Goal: Information Seeking & Learning: Learn about a topic

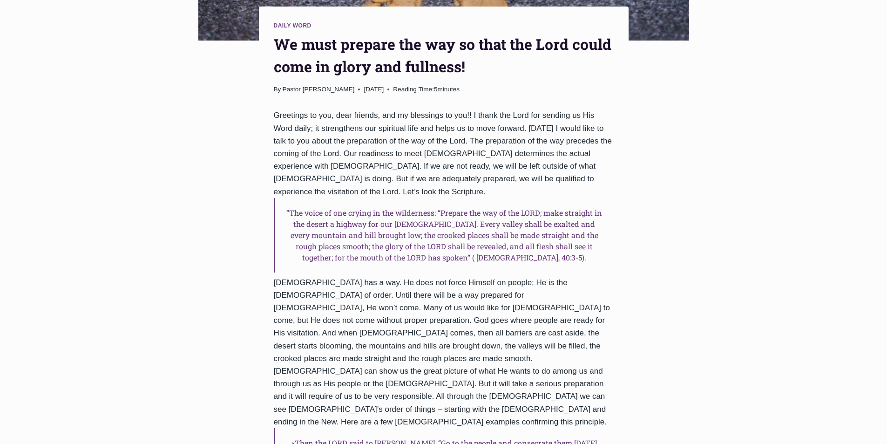
scroll to position [326, 0]
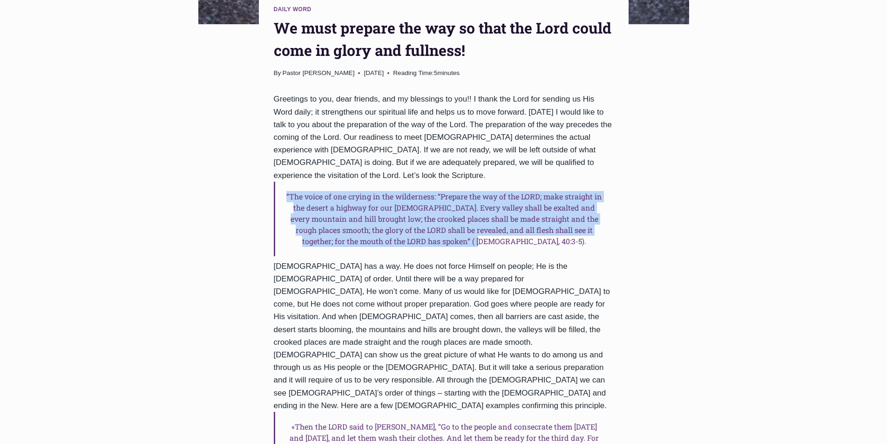
drag, startPoint x: 294, startPoint y: 195, endPoint x: 547, endPoint y: 231, distance: 255.8
click at [547, 231] on h6 "“The voice of one crying in the wilderness: “Prepare the way of the LORD; make …" at bounding box center [444, 219] width 340 height 75
copy h6 "“The voice of one crying in the wilderness: “Prepare the way of the LORD; make …"
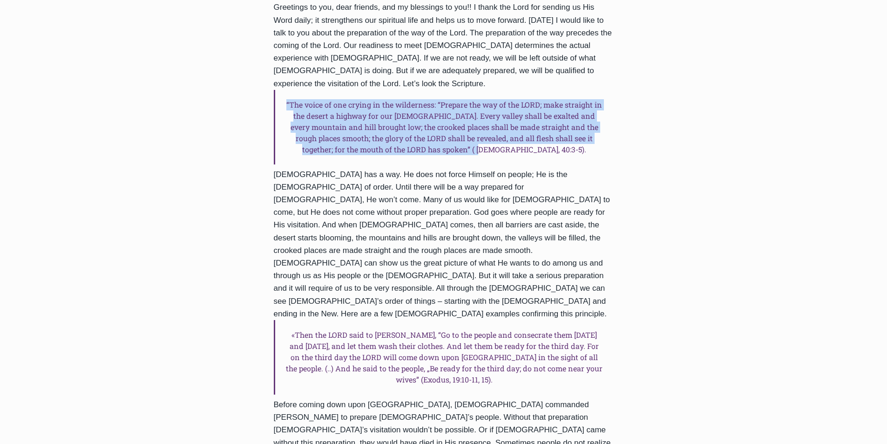
scroll to position [419, 0]
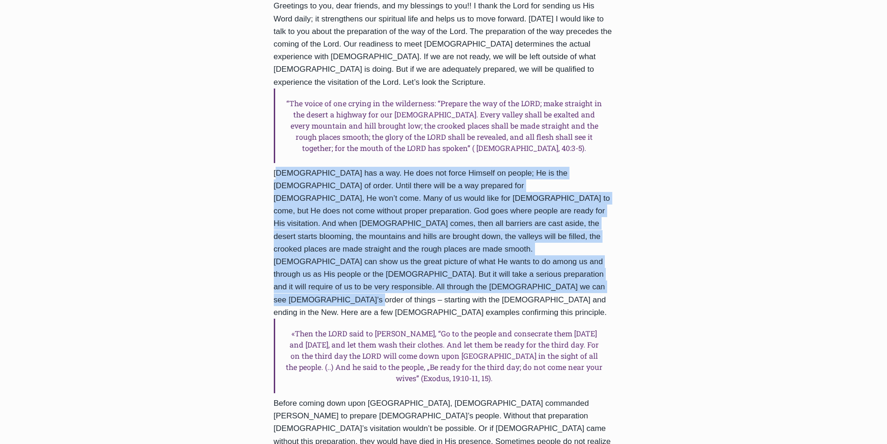
drag, startPoint x: 274, startPoint y: 158, endPoint x: 352, endPoint y: 273, distance: 139.5
copy div "[DEMOGRAPHIC_DATA] has a way. He does not force Himself on people; He is the [D…"
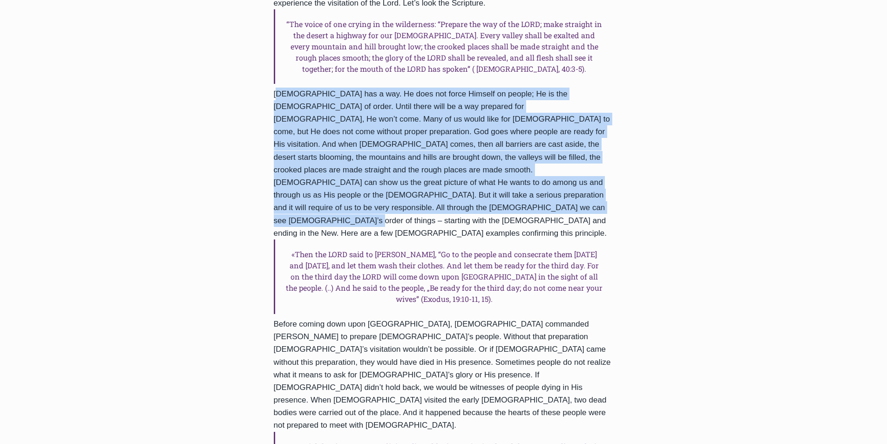
scroll to position [512, 0]
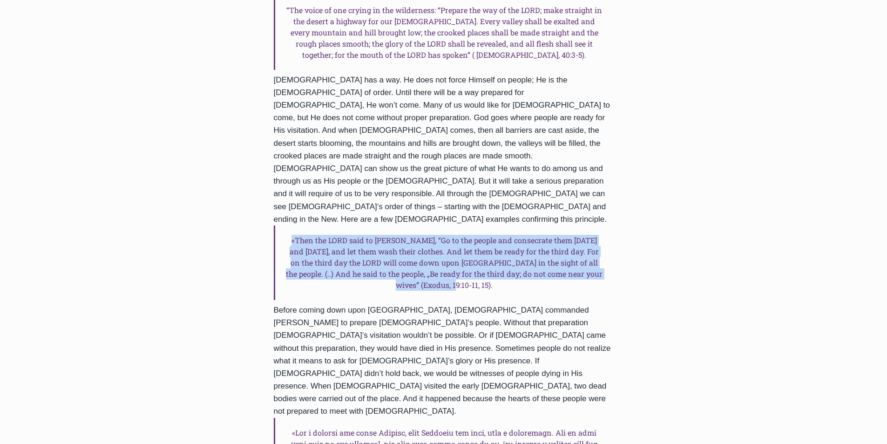
drag, startPoint x: 286, startPoint y: 202, endPoint x: 476, endPoint y: 250, distance: 195.4
click at [476, 250] on h6 "«Then the LORD said to [PERSON_NAME], “Go to the people and consecrate them [DA…" at bounding box center [444, 262] width 340 height 75
copy h6 "«Then the LORD said to [PERSON_NAME], “Go to the people and consecrate them [DA…"
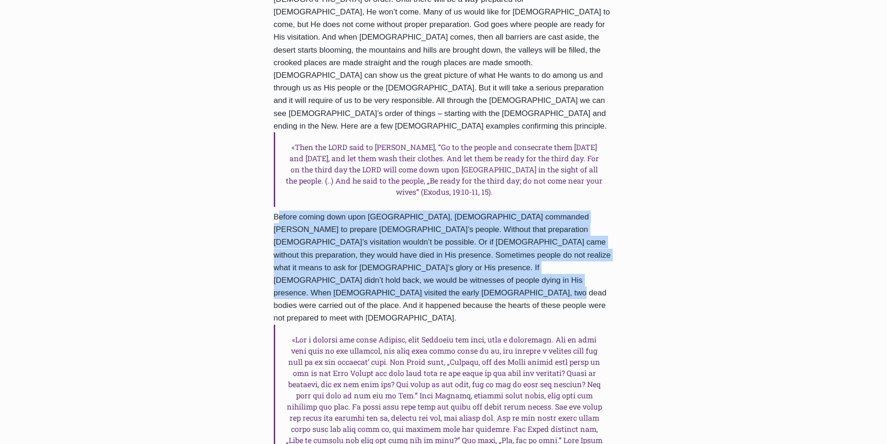
drag, startPoint x: 275, startPoint y: 178, endPoint x: 324, endPoint y: 259, distance: 95.0
click at [324, 259] on div "Greetings to you, dear friends, and my blessings to you!! I thank the Lord for …" at bounding box center [444, 285] width 340 height 944
copy div "Before coming down upon [GEOGRAPHIC_DATA], [DEMOGRAPHIC_DATA] commanded [PERSON…"
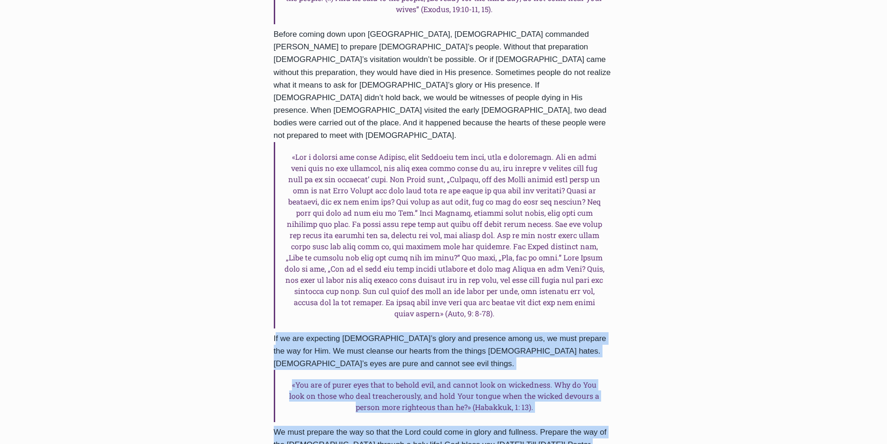
scroll to position [797, 0]
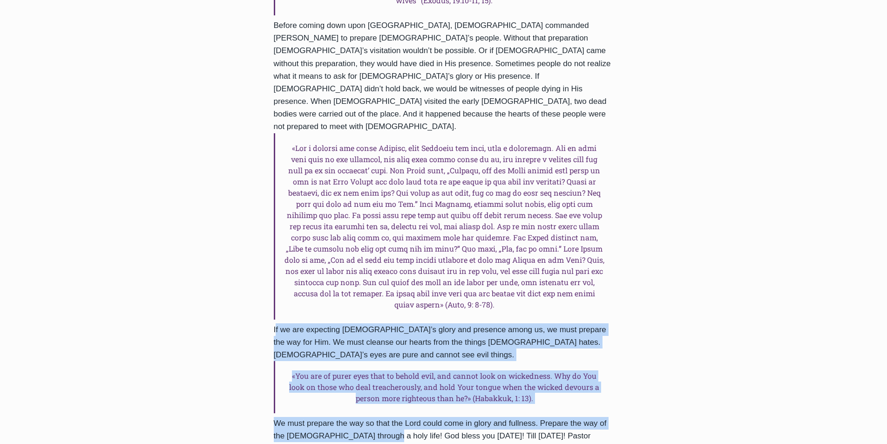
drag, startPoint x: 274, startPoint y: 316, endPoint x: 370, endPoint y: 368, distance: 109.2
click at [370, 368] on div "Greetings to you, dear friends, and my blessings to you!! I thank the Lord for …" at bounding box center [444, 94] width 340 height 944
copy div "If we are expecting [DEMOGRAPHIC_DATA]’s glory and presence among us, we must p…"
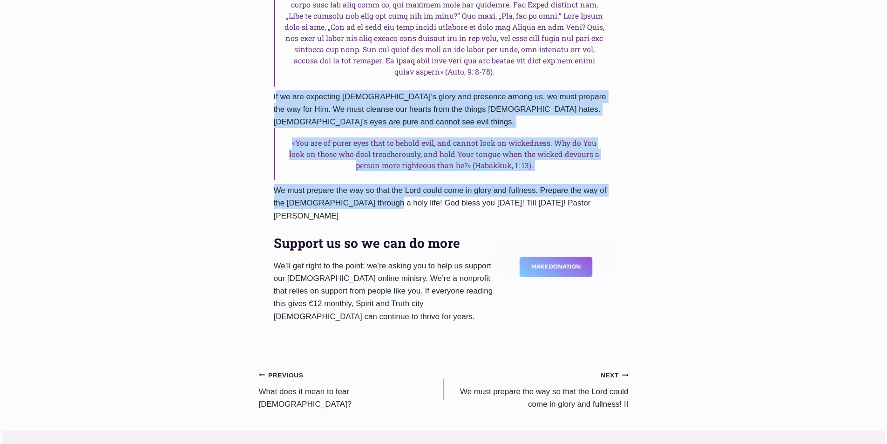
scroll to position [843, 0]
